Goal: Task Accomplishment & Management: Complete application form

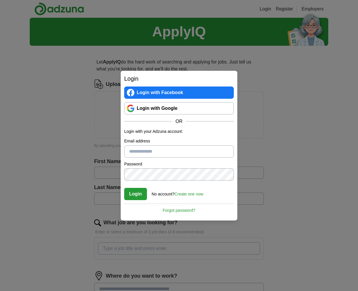
click at [99, 141] on div "Login Login with Facebook Login with Google OR Login with your Adzuna account: …" at bounding box center [179, 145] width 358 height 291
click at [167, 111] on link "Login with Google" at bounding box center [179, 108] width 110 height 12
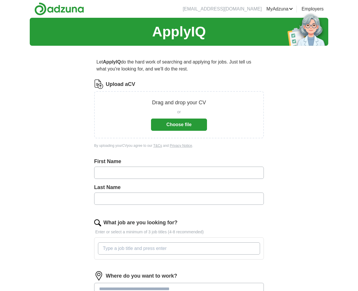
click at [189, 130] on button "Choose file" at bounding box center [179, 125] width 56 height 12
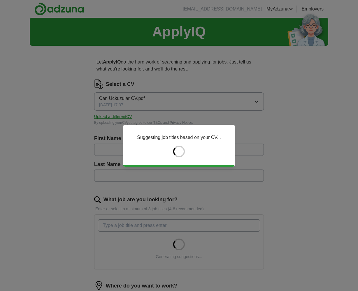
type input "******"
type input "********"
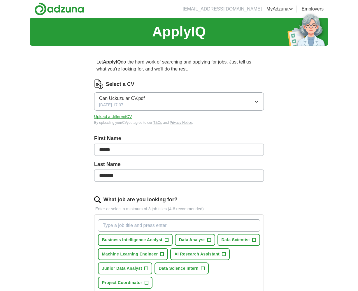
drag, startPoint x: 120, startPoint y: 151, endPoint x: 85, endPoint y: 149, distance: 34.5
click at [85, 149] on div "Let ApplyIQ do the hard work of searching and applying for jobs. Just tell us w…" at bounding box center [179, 239] width 224 height 378
type input "********"
drag, startPoint x: 123, startPoint y: 174, endPoint x: 73, endPoint y: 173, distance: 50.1
click at [73, 173] on div "Let ApplyIQ do the hard work of searching and applying for jobs. Just tell us w…" at bounding box center [179, 239] width 224 height 378
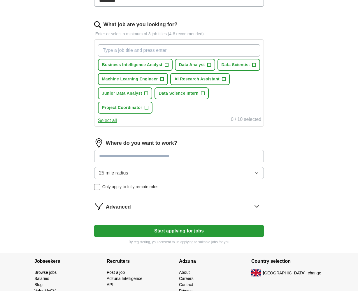
scroll to position [175, 0]
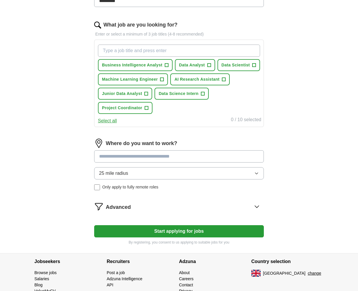
type input "*********"
click at [208, 64] on span "+" at bounding box center [208, 65] width 3 height 5
click at [247, 64] on span "Data Scientist" at bounding box center [236, 65] width 29 height 6
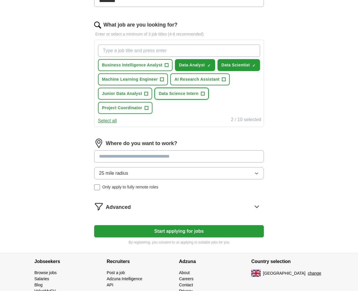
click at [201, 93] on button "Data Science Intern +" at bounding box center [182, 94] width 54 height 12
click at [0, 0] on span "×" at bounding box center [0, 0] width 0 height 0
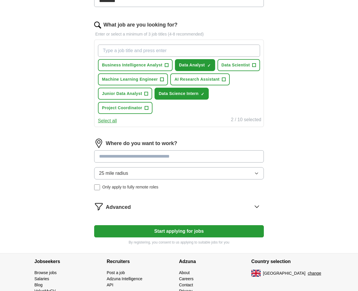
click at [193, 48] on input "What job are you looking for?" at bounding box center [179, 51] width 162 height 12
type input "d"
click at [206, 158] on input at bounding box center [179, 156] width 170 height 12
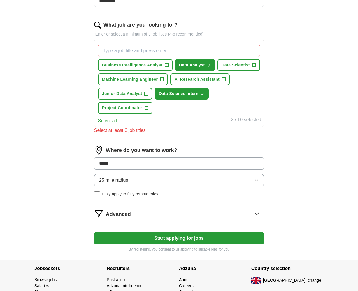
type input "****"
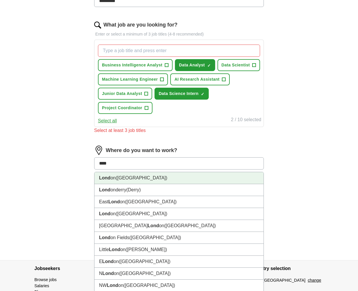
click at [195, 178] on li "Lond on (UK)" at bounding box center [178, 178] width 169 height 12
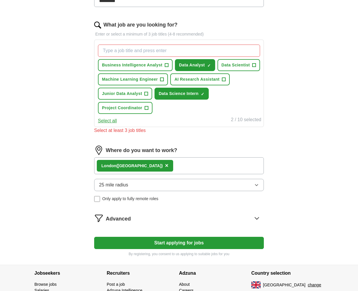
click at [176, 183] on button "25 mile radius" at bounding box center [179, 185] width 170 height 12
click at [180, 140] on form "Select a CV Can Uckuzular CV.pdf 30/09/2025, 17:37 Upload a different CV By upl…" at bounding box center [179, 81] width 170 height 352
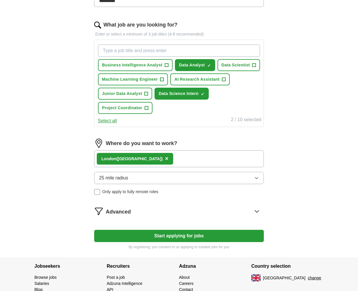
click at [142, 55] on input "What job are you looking for?" at bounding box center [179, 51] width 162 height 12
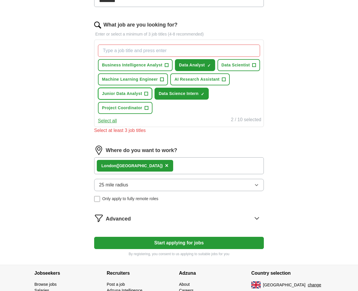
click at [146, 92] on span "+" at bounding box center [146, 94] width 3 height 5
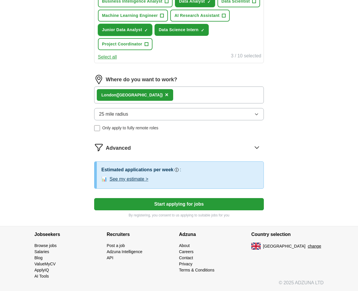
scroll to position [92, 0]
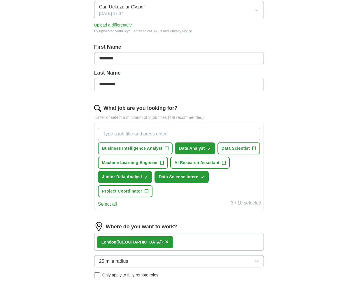
click at [138, 134] on input "What job are you looking for?" at bounding box center [179, 134] width 162 height 12
click at [255, 150] on span "+" at bounding box center [253, 148] width 3 height 5
click at [196, 134] on input "data" at bounding box center [179, 134] width 162 height 12
type input "data analyst intern"
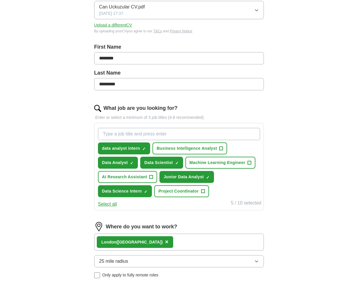
click at [157, 136] on input "What job are you looking for?" at bounding box center [179, 134] width 162 height 12
click at [209, 155] on div "data analyst intern ✓ × Business Intelligence Analyst + Data Analyst ✓ × Data S…" at bounding box center [179, 163] width 164 height 74
click at [168, 131] on input "What job are you looking for?" at bounding box center [179, 134] width 162 height 12
type input "machine learning engineer intern"
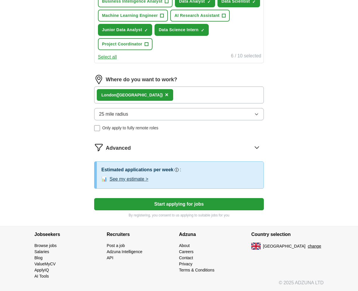
click at [169, 206] on button "Start applying for jobs" at bounding box center [179, 204] width 170 height 12
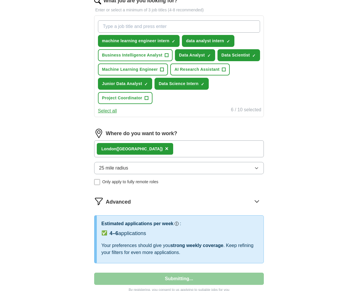
select select "**"
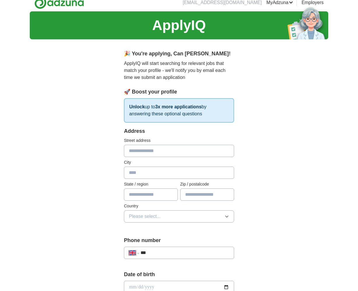
scroll to position [0, 0]
